Goal: Task Accomplishment & Management: Complete application form

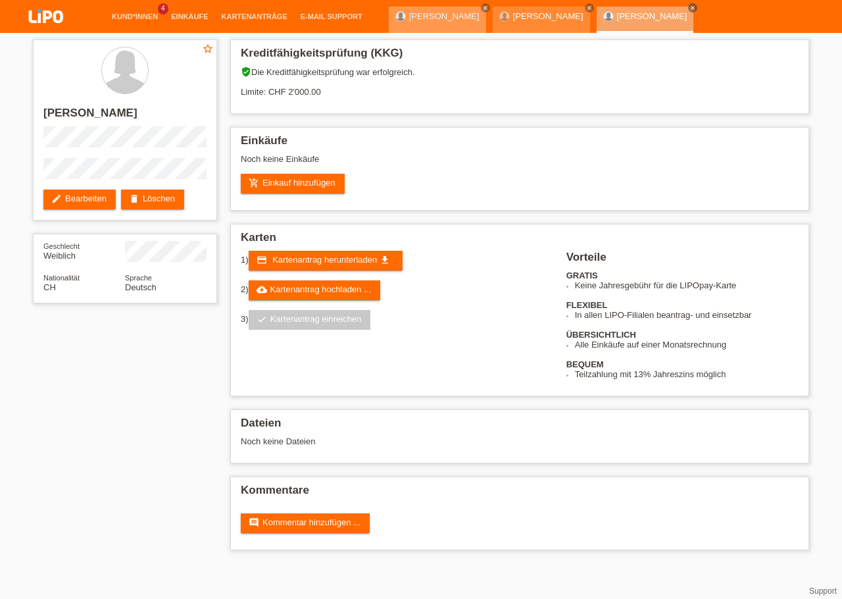
click at [436, 18] on link "[PERSON_NAME]" at bounding box center [444, 16] width 70 height 10
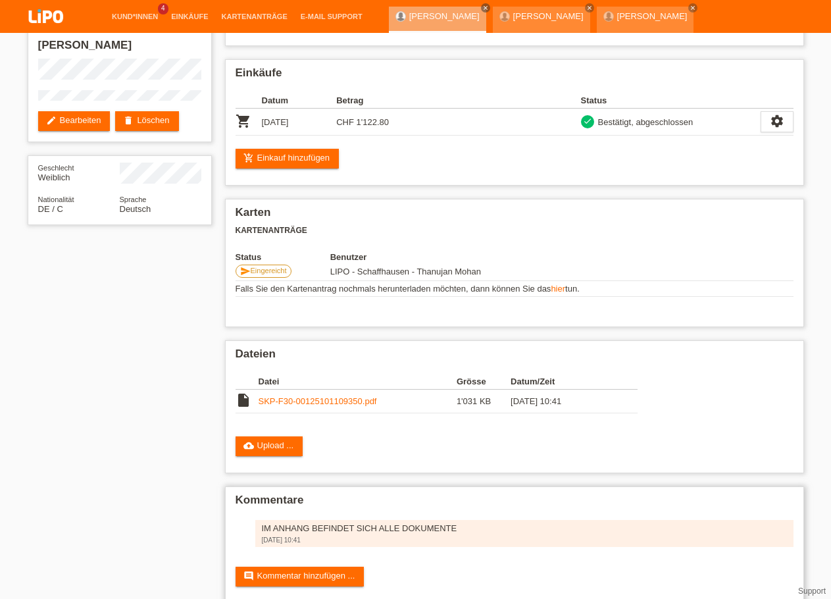
scroll to position [98, 0]
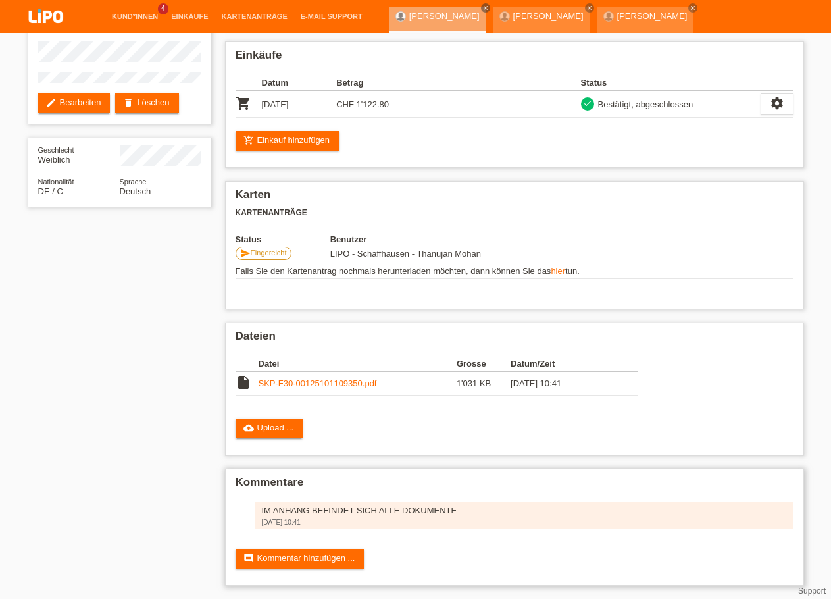
click at [369, 509] on div "IM ANHANG BEFINDET SICH ALLE DOKUMENTE" at bounding box center [524, 510] width 525 height 10
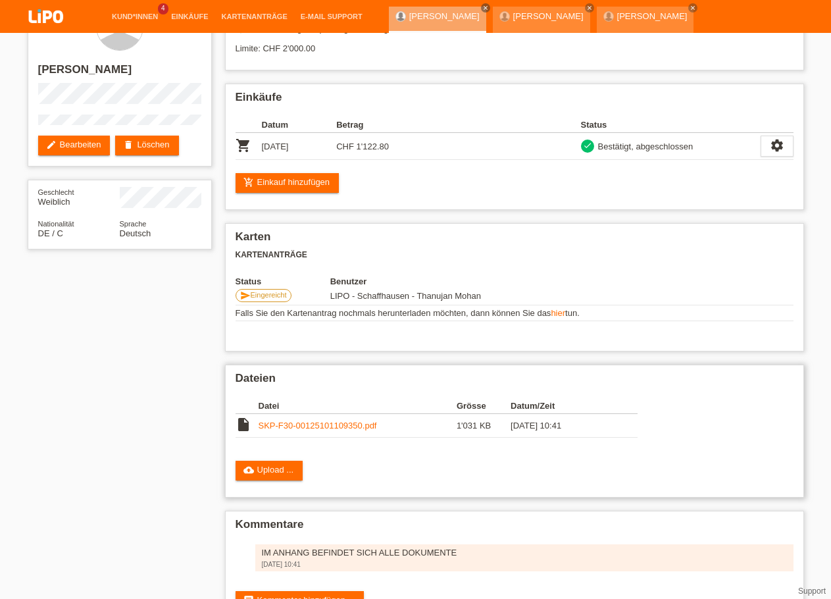
scroll to position [0, 0]
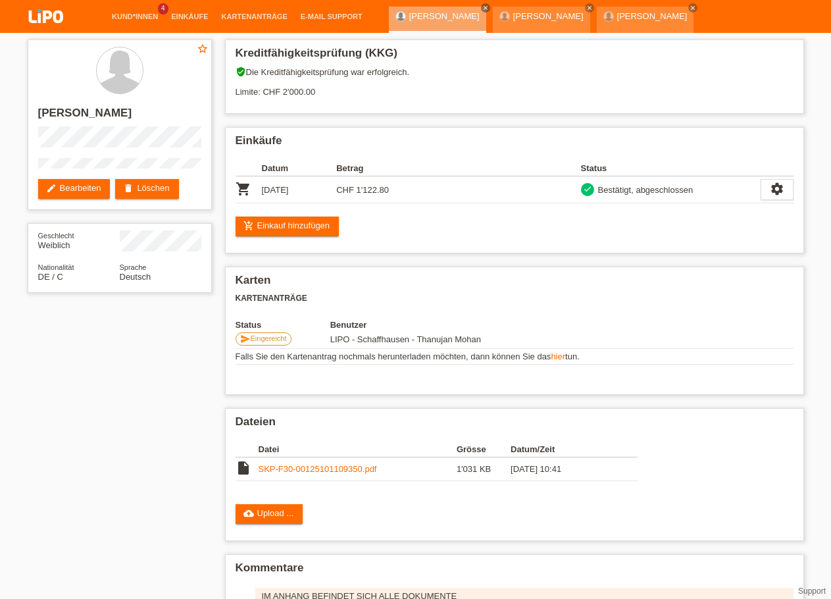
click at [45, 18] on img at bounding box center [46, 17] width 66 height 35
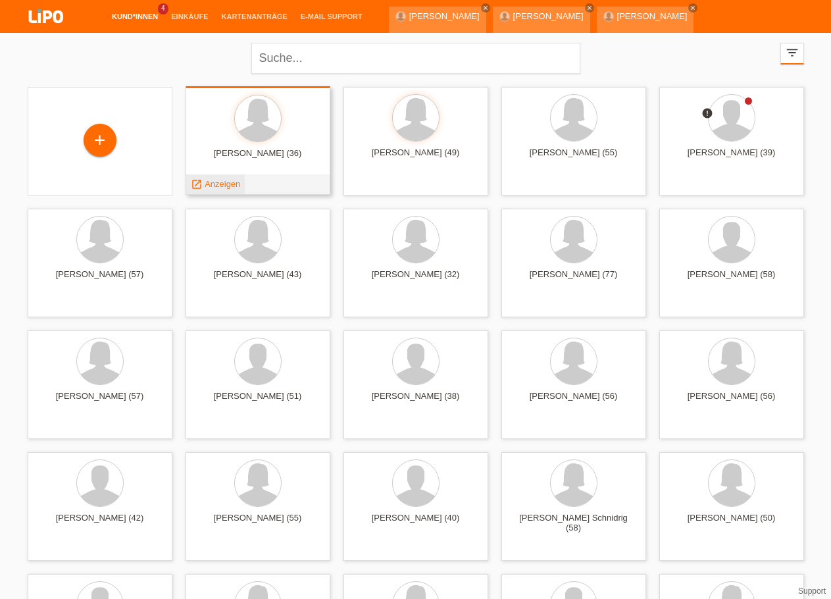
click at [234, 184] on span "Anzeigen" at bounding box center [223, 184] width 36 height 10
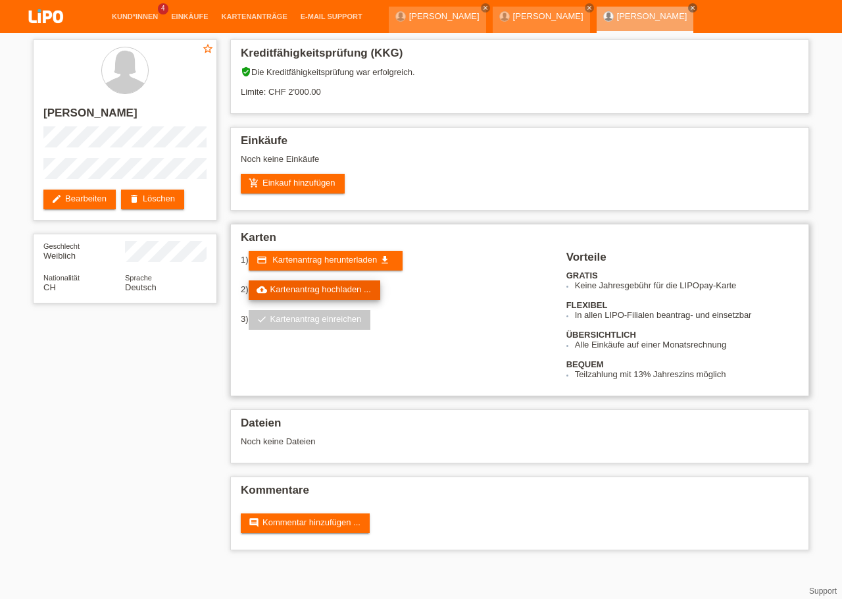
click at [297, 300] on link "cloud_upload Kartenantrag hochladen ..." at bounding box center [315, 290] width 132 height 20
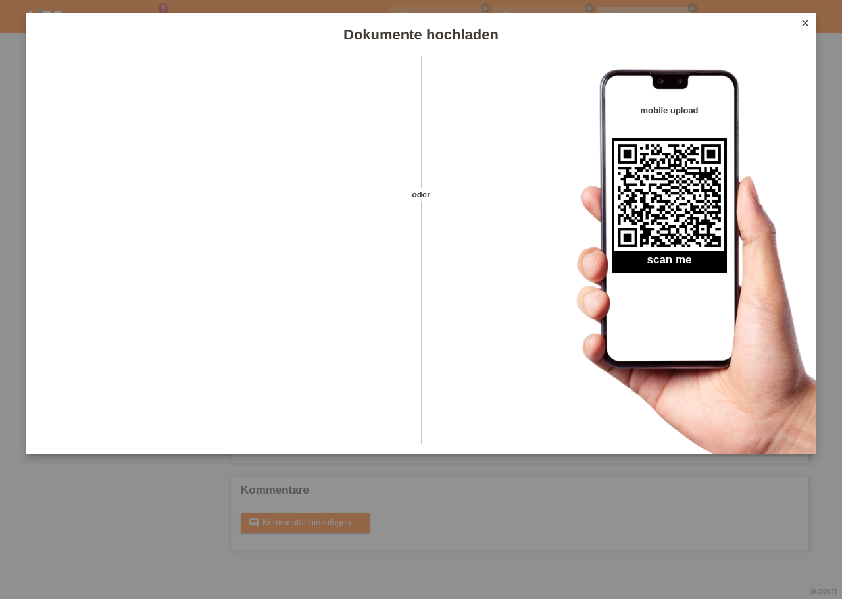
click at [808, 18] on icon "close" at bounding box center [805, 23] width 11 height 11
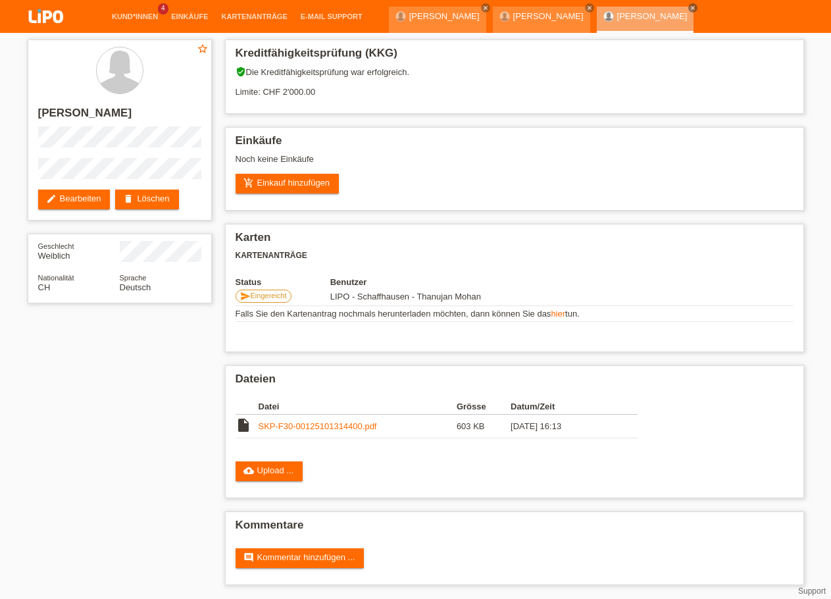
scroll to position [11, 0]
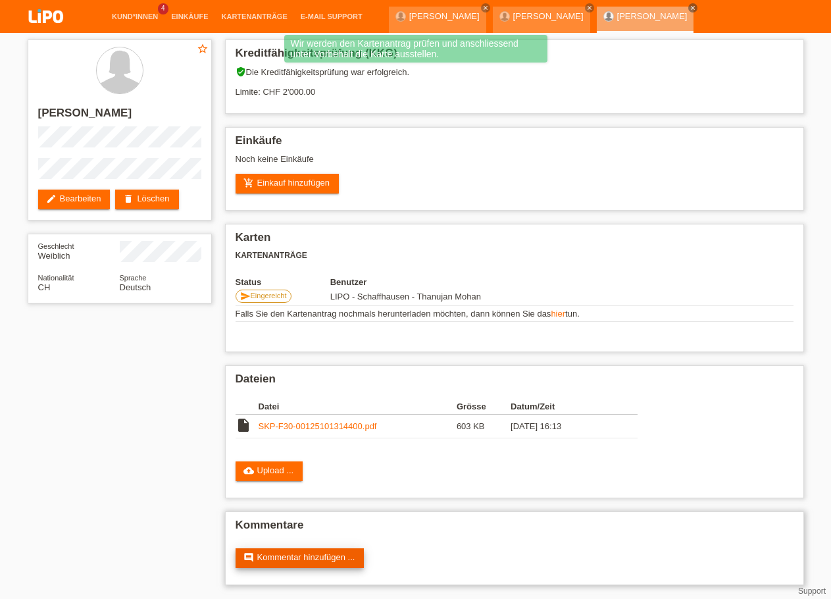
click at [336, 549] on link "comment Kommentar hinzufügen ..." at bounding box center [300, 558] width 129 height 20
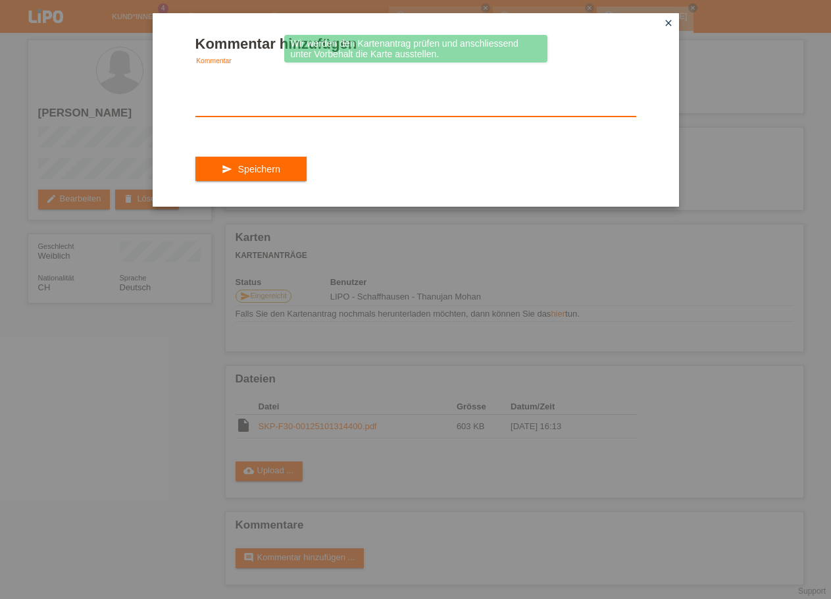
paste textarea "IM ANHANG BEFINDET SICH ALLE DOKUMENTE"
type textarea "IM ANHANG BEFINDET SICH ALLE DOKUMENTE"
click at [415, 159] on div "send Speichern" at bounding box center [415, 169] width 441 height 76
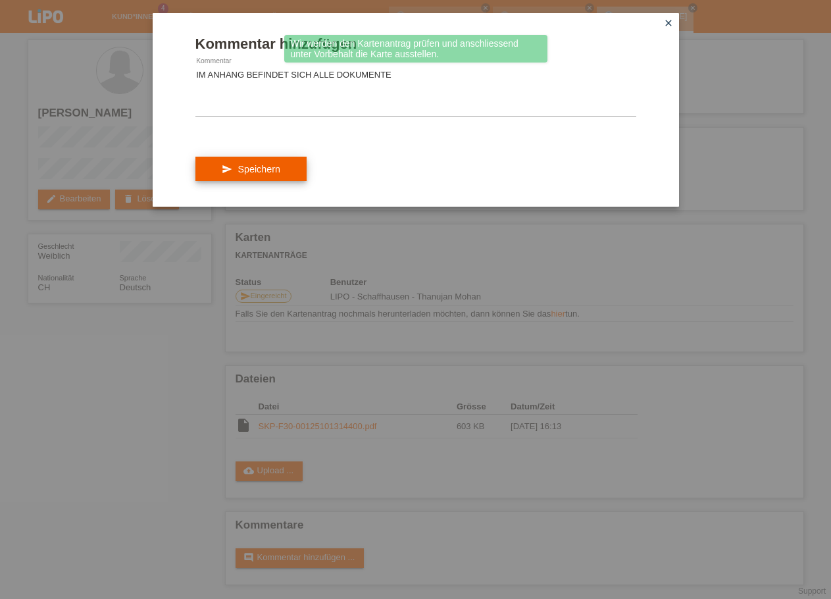
click at [272, 174] on span "Speichern" at bounding box center [259, 169] width 42 height 11
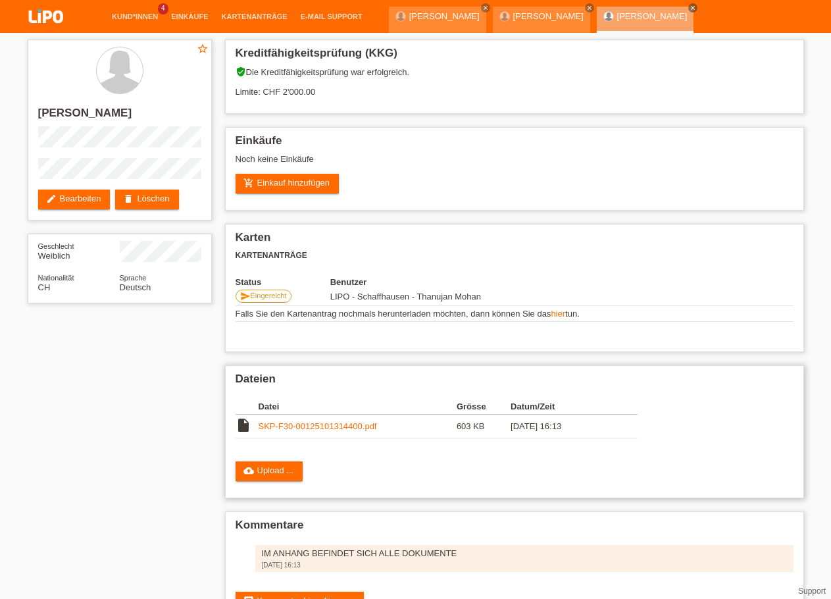
click at [332, 431] on link "SKP-F30-00125101314400.pdf" at bounding box center [318, 426] width 118 height 10
click at [320, 431] on link "SKP-F30-00125101314400.pdf" at bounding box center [318, 426] width 118 height 10
click at [49, 16] on img at bounding box center [46, 17] width 66 height 35
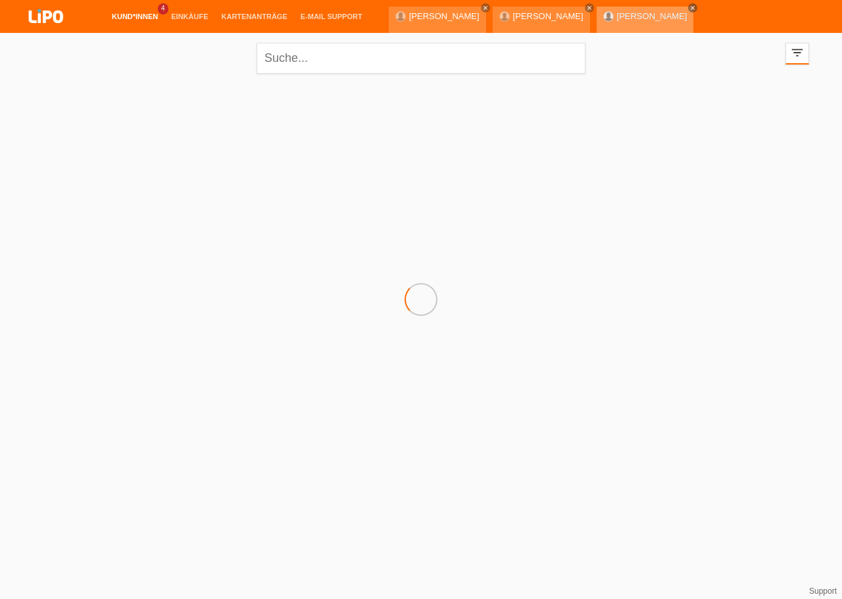
click at [697, 8] on link "close" at bounding box center [692, 7] width 9 height 9
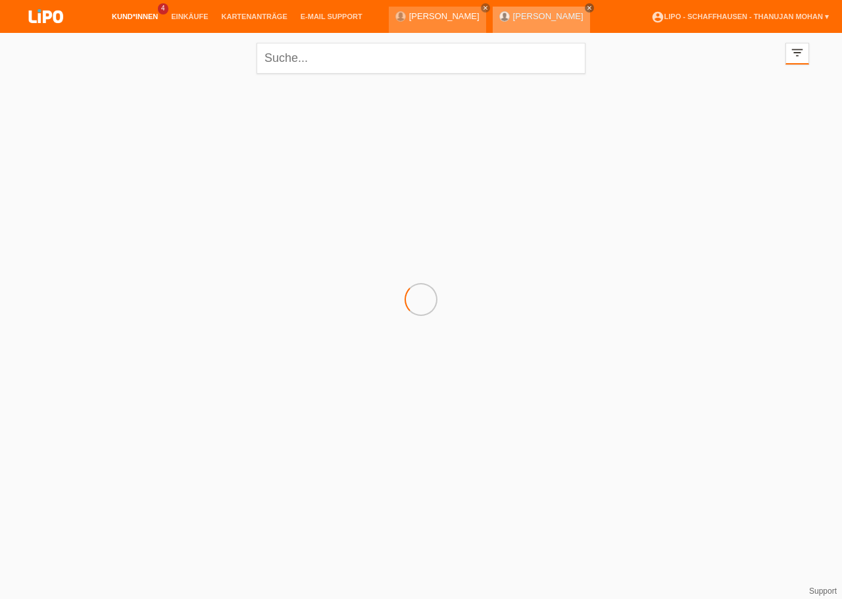
click at [593, 9] on icon "close" at bounding box center [589, 8] width 7 height 7
click at [489, 5] on icon "close" at bounding box center [485, 8] width 7 height 7
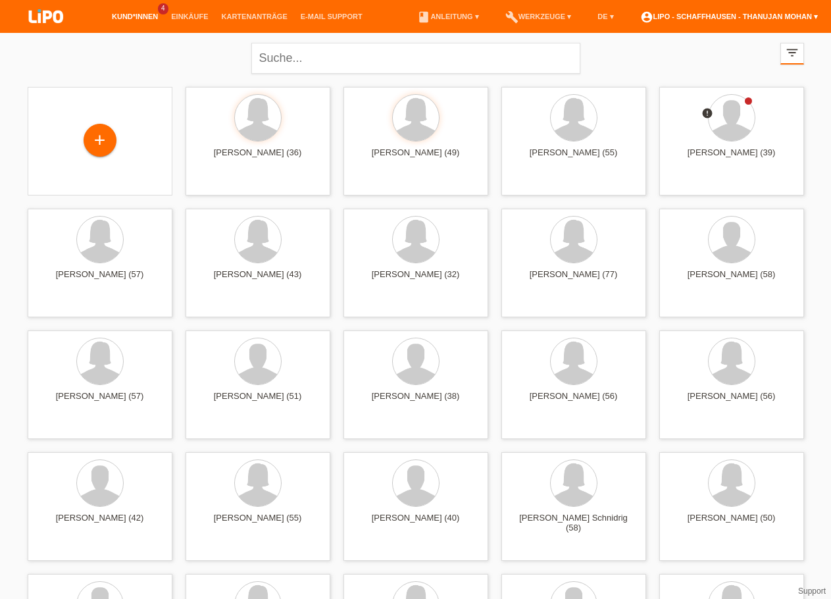
click at [713, 18] on link "account_circle LIPO - Schaffhausen - Thanujan Mohan ▾" at bounding box center [729, 17] width 191 height 8
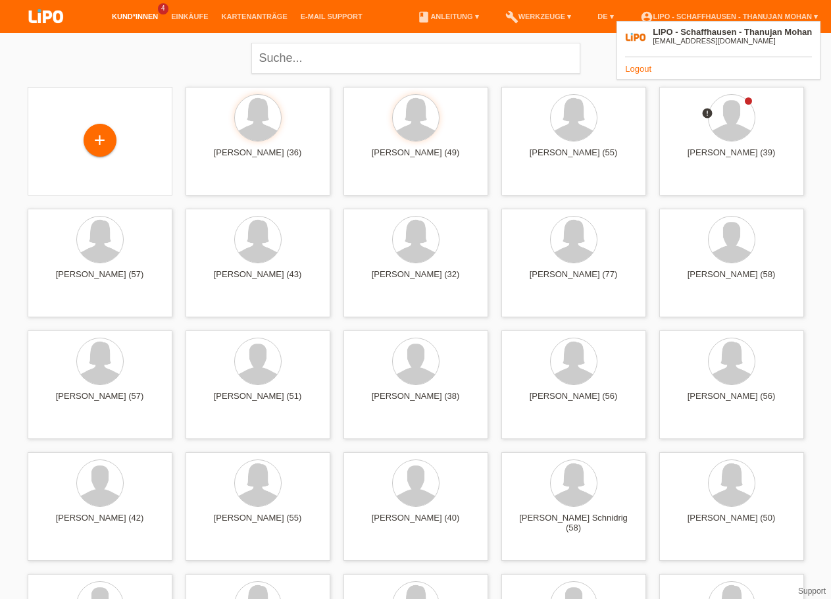
click at [644, 68] on link "Logout" at bounding box center [638, 69] width 26 height 10
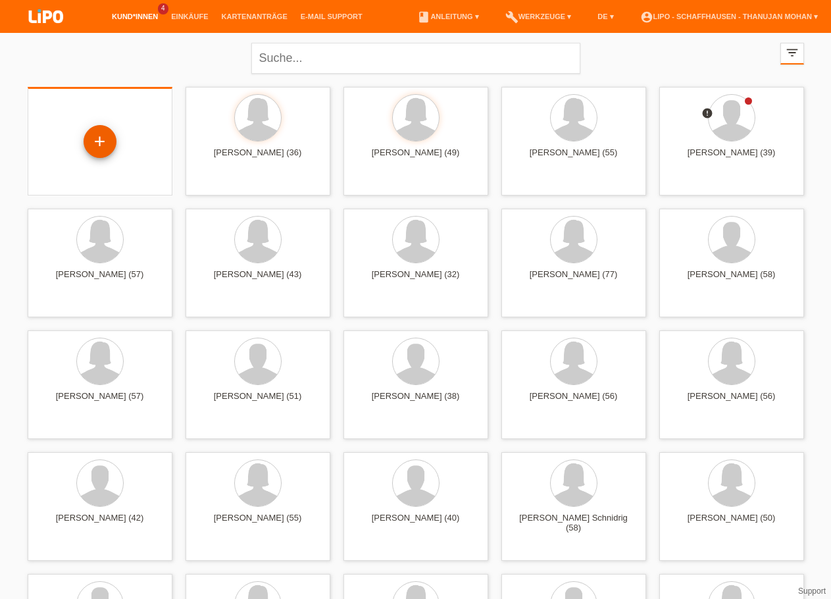
click at [94, 149] on div "+" at bounding box center [100, 141] width 33 height 33
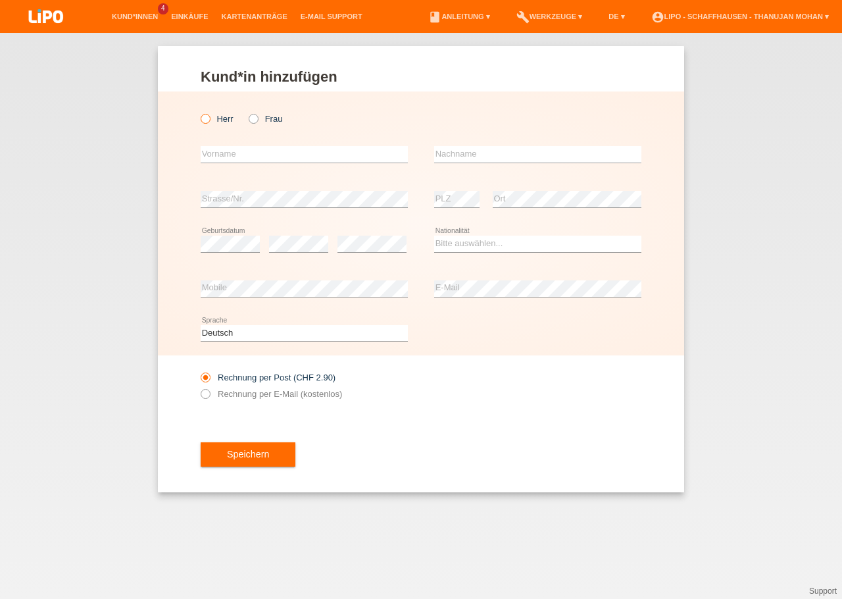
click at [199, 112] on icon at bounding box center [199, 112] width 0 height 0
click at [203, 122] on input "Herr" at bounding box center [205, 118] width 9 height 9
radio input "true"
click at [231, 150] on input "text" at bounding box center [304, 154] width 207 height 16
type input "[PERSON_NAME]"
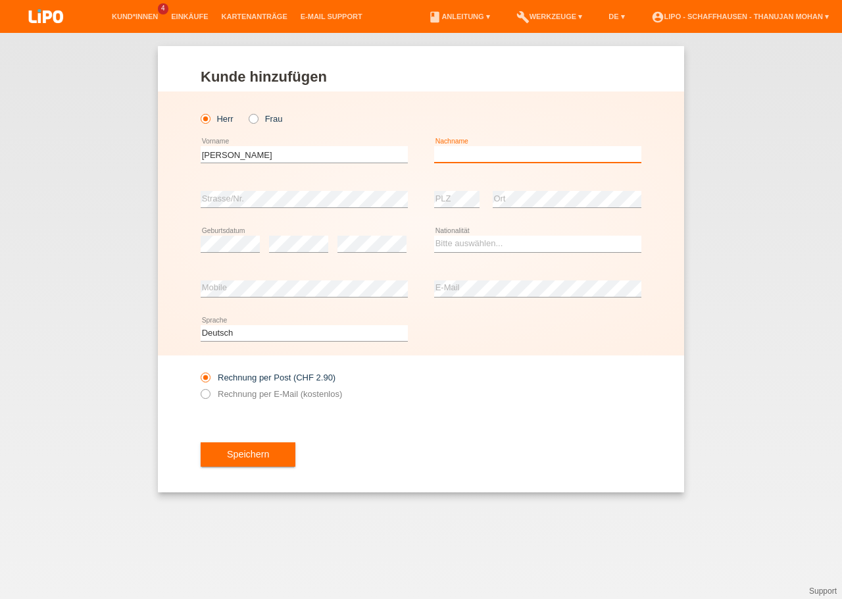
click at [487, 161] on input "text" at bounding box center [537, 154] width 207 height 16
type input "Osmani"
click at [434, 236] on select "Bitte auswählen... Schweiz Deutschland Liechtenstein Österreich ------------ Af…" at bounding box center [537, 244] width 207 height 16
select select "XK"
click at [0, 0] on option "Kosovo" at bounding box center [0, 0] width 0 height 0
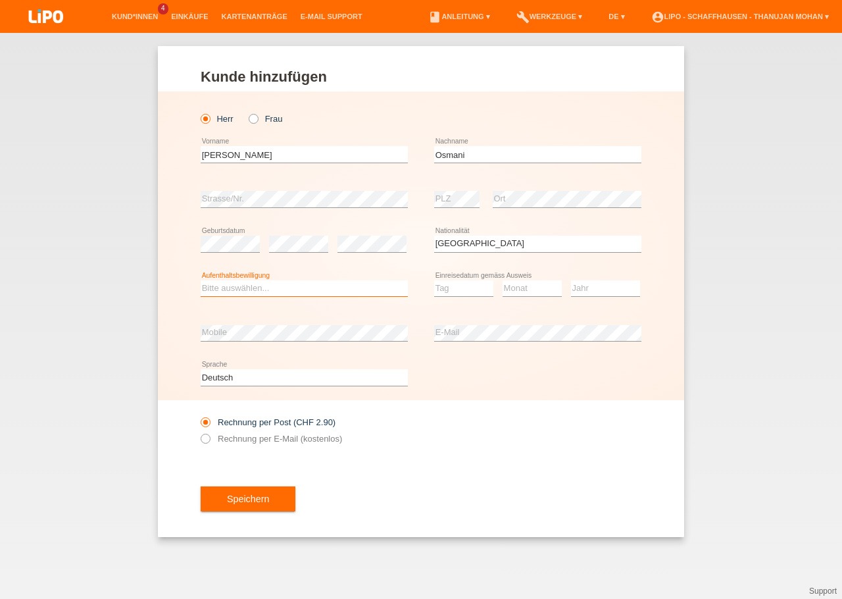
click at [201, 280] on select "Bitte auswählen... C B B - Flüchtlingsstatus Andere" at bounding box center [304, 288] width 207 height 16
select select "B"
click at [0, 0] on option "B" at bounding box center [0, 0] width 0 height 0
click at [434, 280] on select "Tag 01 02 03 04 05 06 07 08 09 10 11" at bounding box center [463, 288] width 59 height 16
select select "01"
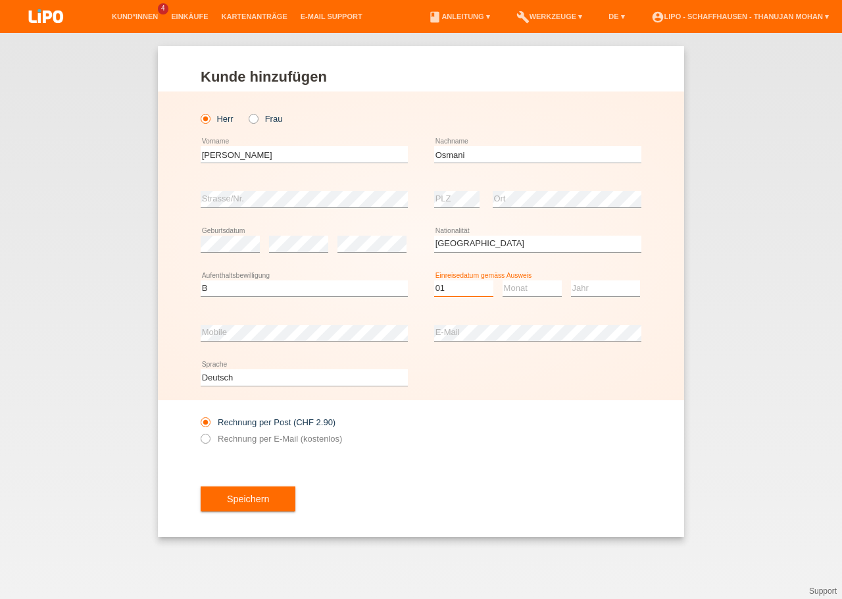
click at [0, 0] on option "01" at bounding box center [0, 0] width 0 height 0
click at [503, 280] on select "Monat 01 02 03 04 05 06 07 08 09 10 11" at bounding box center [532, 288] width 59 height 16
select select "07"
click at [0, 0] on option "07" at bounding box center [0, 0] width 0 height 0
click at [571, 280] on select "Jahr 2025 2024 2023 2022 2021 2020 2019 2018 2017 2016 2015 2014 2013 2012 2011…" at bounding box center [605, 288] width 69 height 16
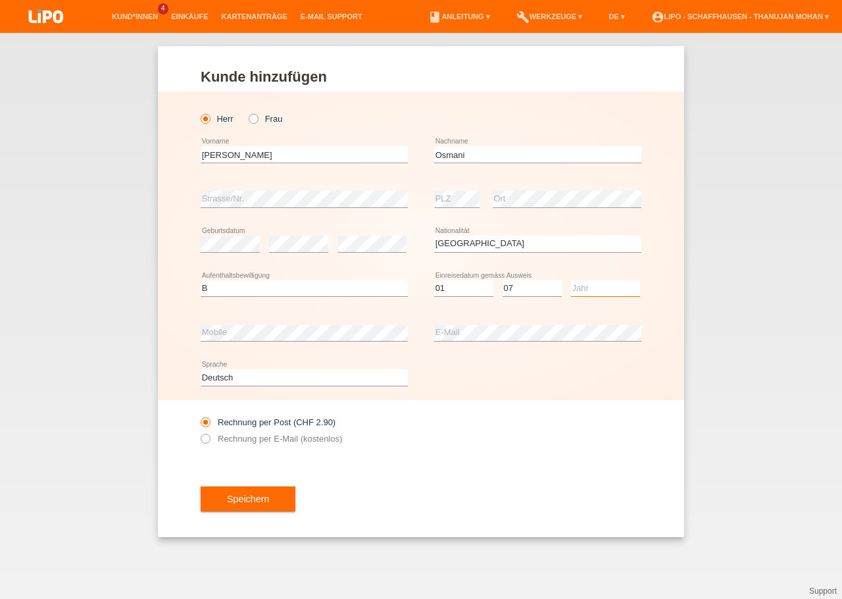
select select "2020"
click at [0, 0] on option "2020" at bounding box center [0, 0] width 0 height 0
click at [436, 430] on div "Rechnung per Post (CHF 2.90) Rechnung per E-Mail (kostenlos)" at bounding box center [421, 430] width 441 height 61
click at [284, 441] on label "Rechnung per E-Mail (kostenlos)" at bounding box center [271, 439] width 141 height 10
click at [209, 441] on input "Rechnung per E-Mail (kostenlos)" at bounding box center [205, 442] width 9 height 16
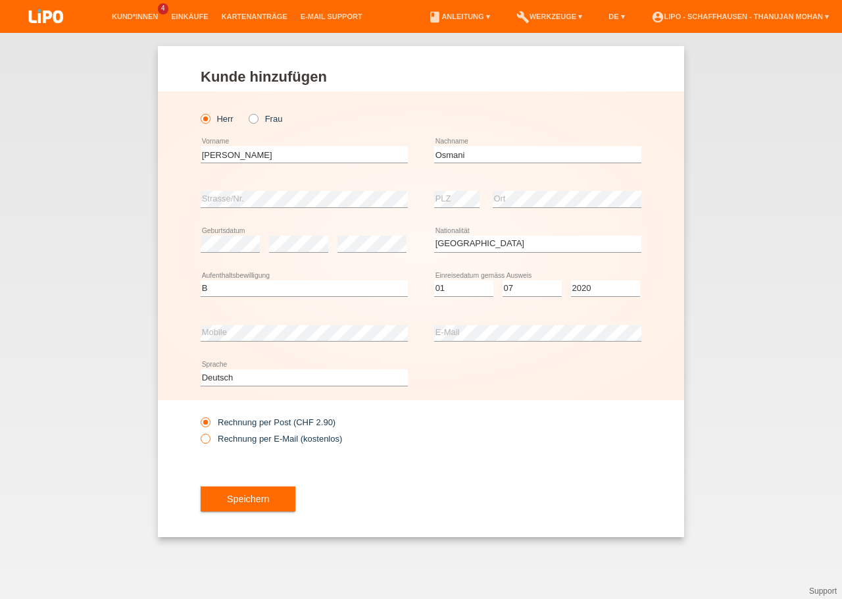
radio input "true"
click at [278, 501] on button "Speichern" at bounding box center [248, 498] width 95 height 25
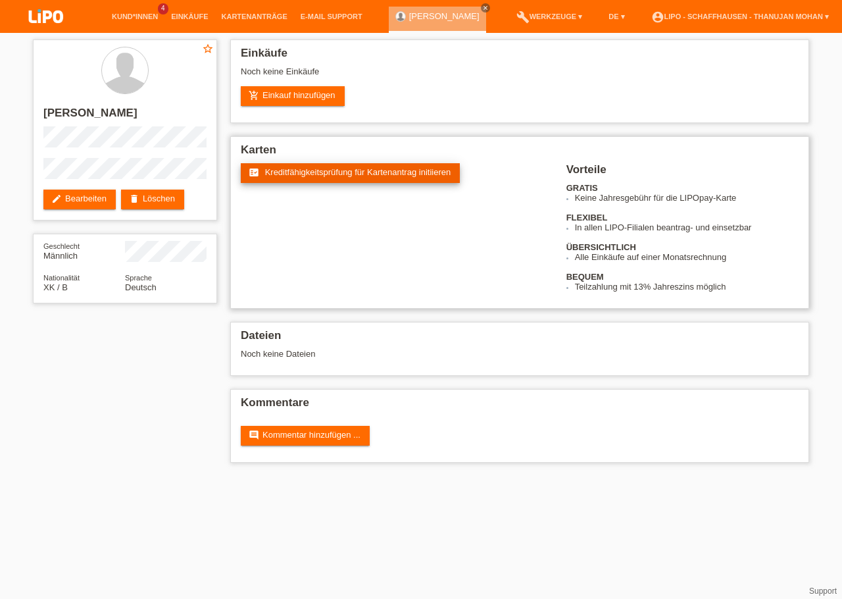
click at [295, 180] on link "fact_check Kreditfähigkeitsprüfung für Kartenantrag initiieren" at bounding box center [350, 173] width 219 height 20
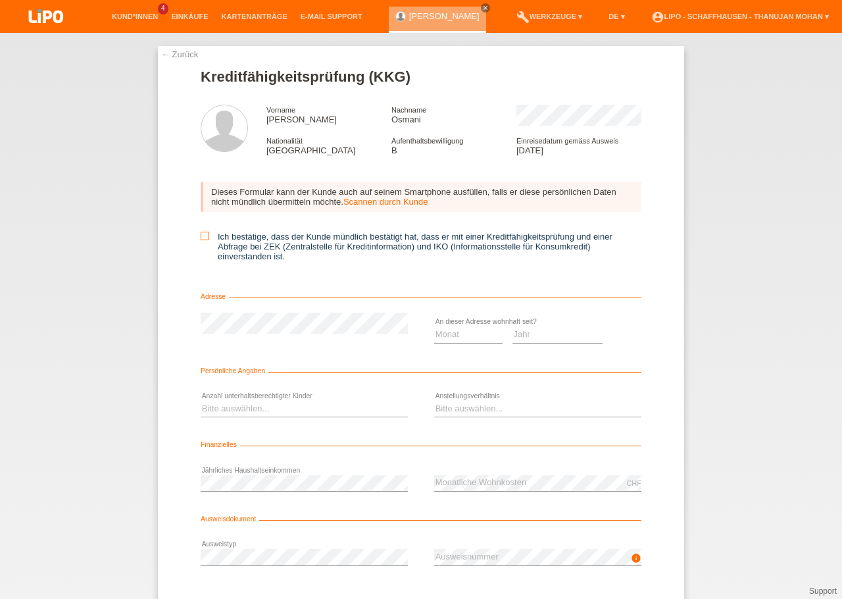
click at [201, 240] on icon at bounding box center [205, 236] width 9 height 9
click at [201, 240] on input "Ich bestätige, dass der Kunde mündlich bestätigt hat, dass er mit einer Kreditf…" at bounding box center [205, 236] width 9 height 9
checkbox input "true"
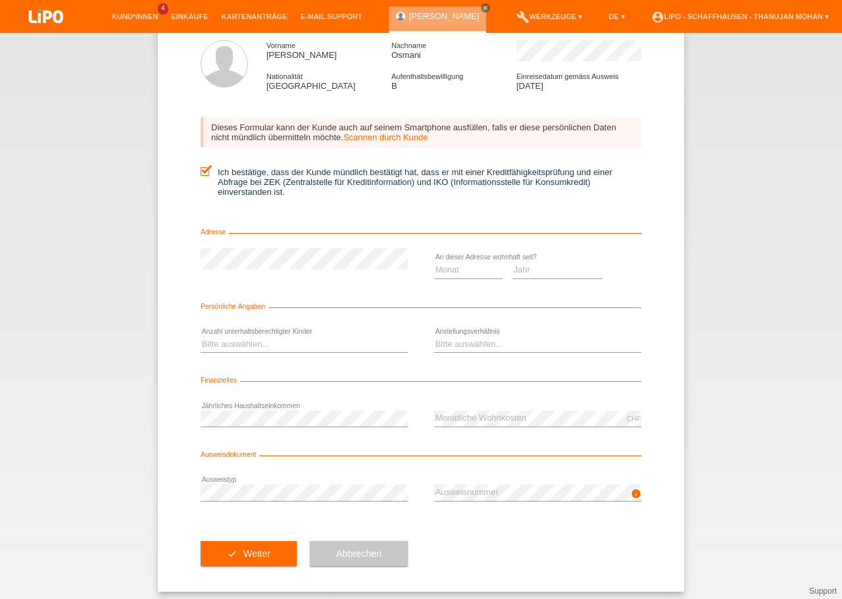
scroll to position [76, 0]
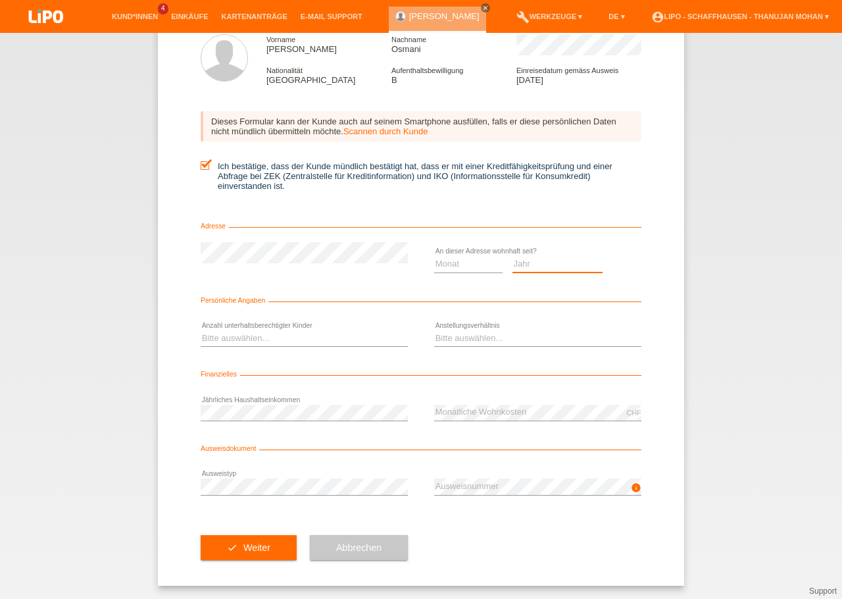
click at [513, 256] on select "Jahr 2025 2024 2023 2022 2021 2020 2019 2018 2017 2016 2015 2014 2013 2012 2011…" at bounding box center [558, 264] width 91 height 16
select select "2025"
click at [0, 0] on option "2025" at bounding box center [0, 0] width 0 height 0
click at [434, 256] on select "Monat 01 02 03 04 05 06 07 08 09 10" at bounding box center [468, 264] width 68 height 16
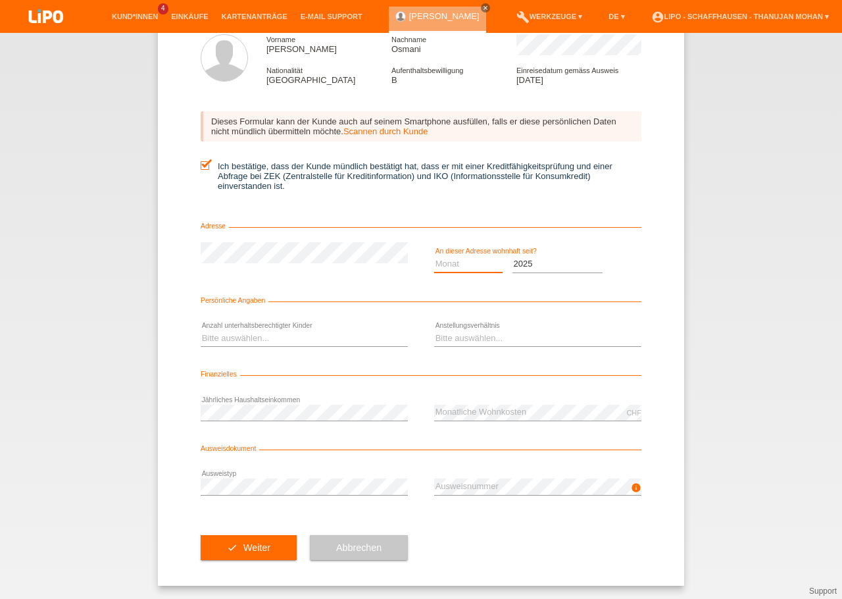
select select "02"
click at [0, 0] on option "02" at bounding box center [0, 0] width 0 height 0
click at [201, 330] on select "Bitte auswählen... 0 1 2 3 4 5 6 7 8 9" at bounding box center [304, 338] width 207 height 16
select select "1"
click at [0, 0] on option "1" at bounding box center [0, 0] width 0 height 0
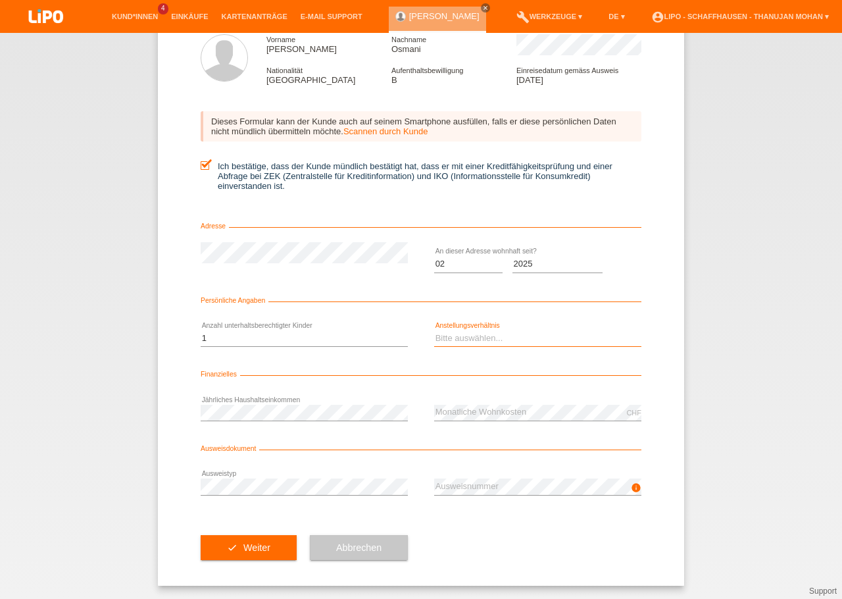
click at [434, 330] on select "Bitte auswählen... Unbefristet Befristet Lehrling/Student Pensioniert Nicht arb…" at bounding box center [537, 338] width 207 height 16
select select "UNLIMITED"
click at [0, 0] on option "Unbefristet" at bounding box center [0, 0] width 0 height 0
click at [492, 550] on div "check Weiter Abbrechen" at bounding box center [421, 547] width 441 height 76
click at [245, 543] on span "Weiter" at bounding box center [256, 547] width 27 height 11
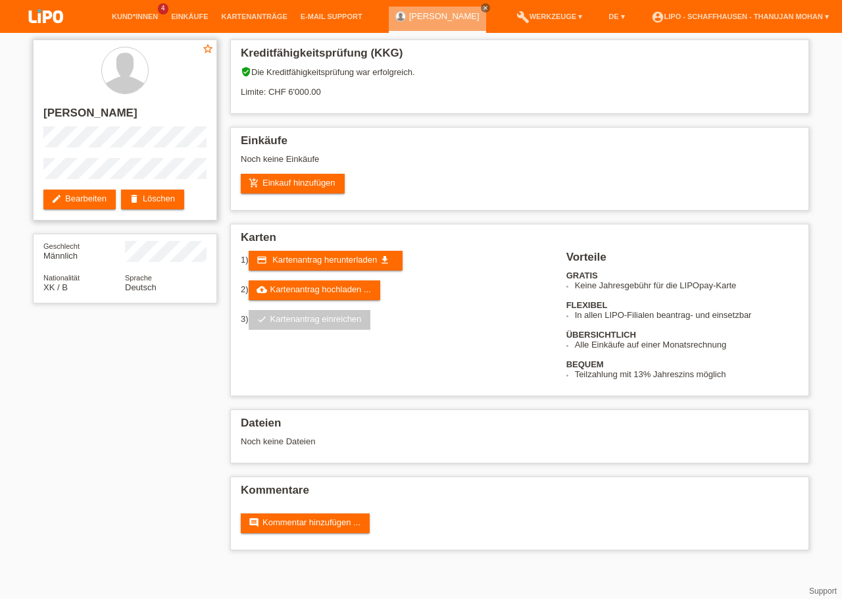
click at [95, 114] on h2 "[PERSON_NAME]" at bounding box center [124, 117] width 163 height 20
copy h2 "Osmani"
click at [56, 116] on h2 "[PERSON_NAME]" at bounding box center [124, 117] width 163 height 20
click at [57, 120] on h2 "[PERSON_NAME]" at bounding box center [124, 117] width 163 height 20
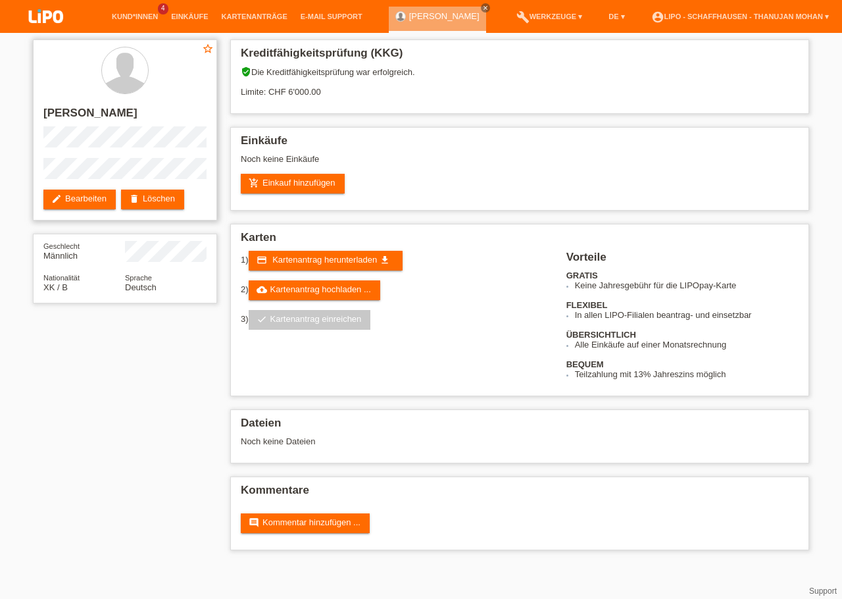
click at [49, 113] on h2 "[PERSON_NAME]" at bounding box center [124, 117] width 163 height 20
copy h2 "Amir"
click at [300, 184] on link "add_shopping_cart Einkauf hinzufügen" at bounding box center [293, 184] width 104 height 20
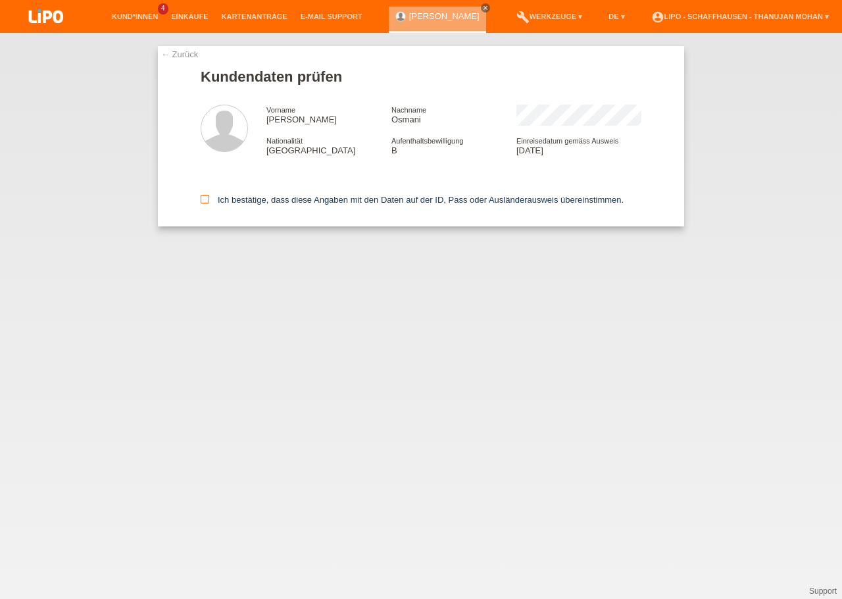
click at [210, 198] on label "Ich bestätige, dass diese Angaben mit den Daten auf der ID, Pass oder Ausländer…" at bounding box center [412, 200] width 423 height 10
click at [209, 198] on input "Ich bestätige, dass diese Angaben mit den Daten auf der ID, Pass oder Ausländer…" at bounding box center [205, 199] width 9 height 9
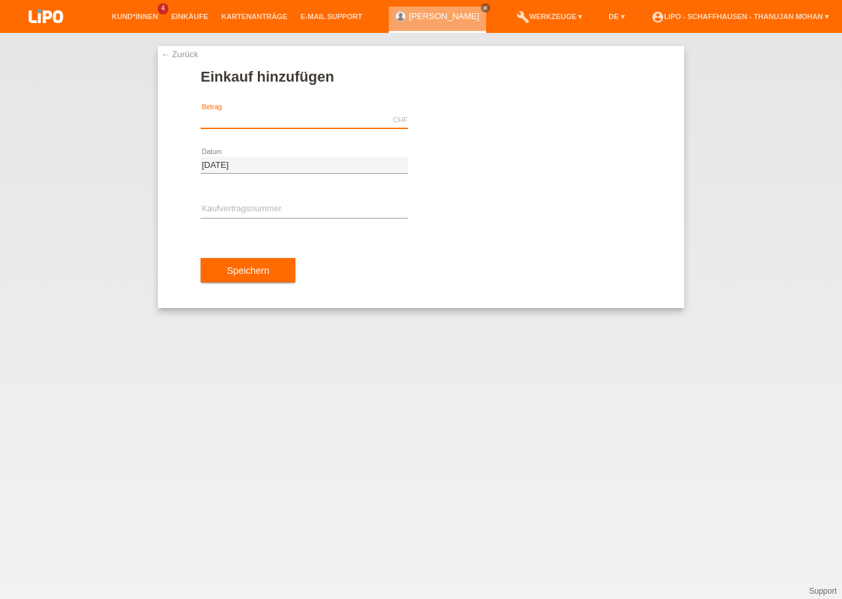
click at [263, 124] on input "text" at bounding box center [304, 120] width 207 height 16
type input "449.00"
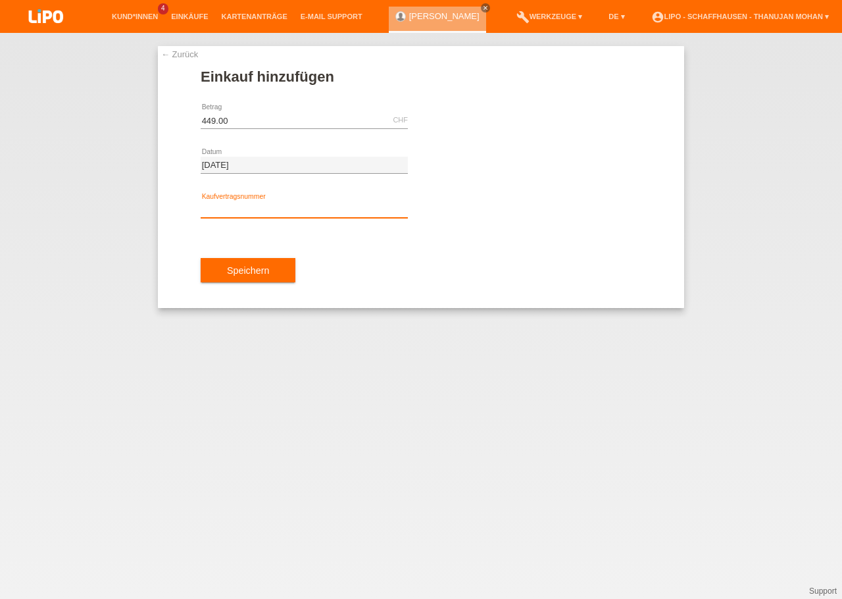
click at [248, 214] on input "text" at bounding box center [304, 209] width 207 height 16
type input "YJ4NW8"
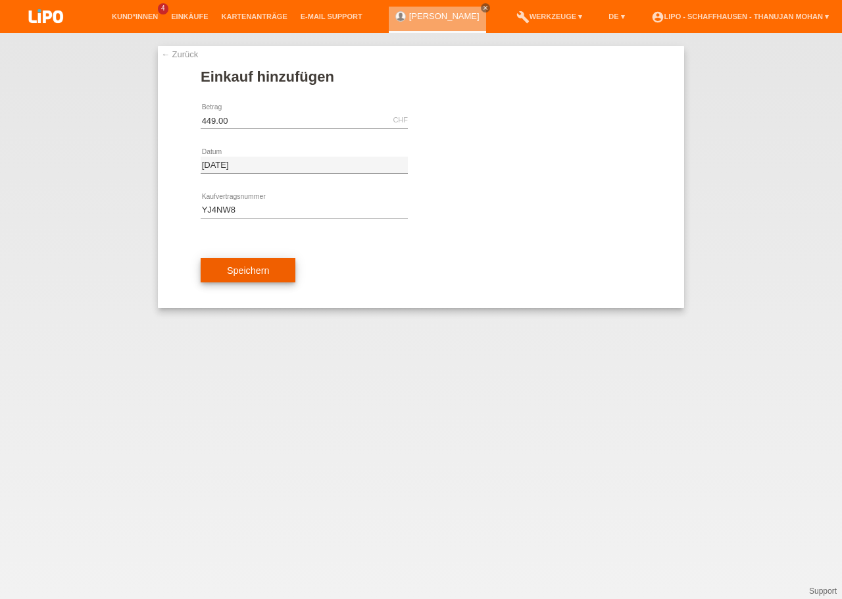
click at [245, 268] on span "Speichern" at bounding box center [248, 270] width 42 height 11
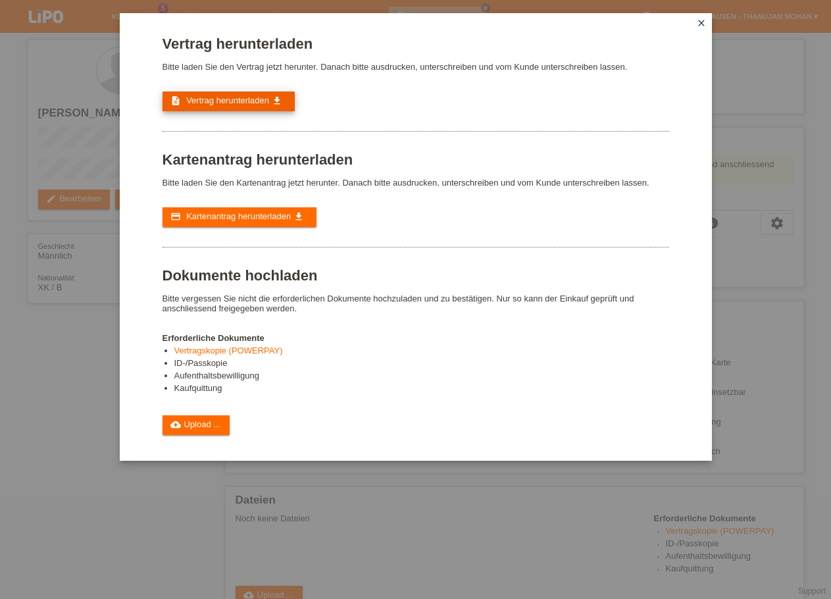
click at [228, 104] on span "Vertrag herunterladen" at bounding box center [227, 100] width 83 height 10
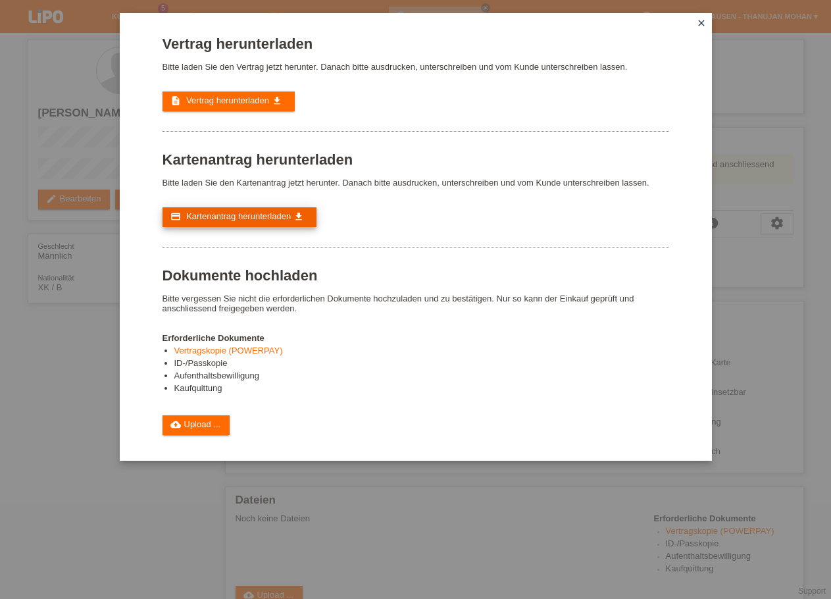
click at [258, 221] on span "Kartenantrag herunterladen" at bounding box center [238, 216] width 105 height 10
